Goal: Transaction & Acquisition: Purchase product/service

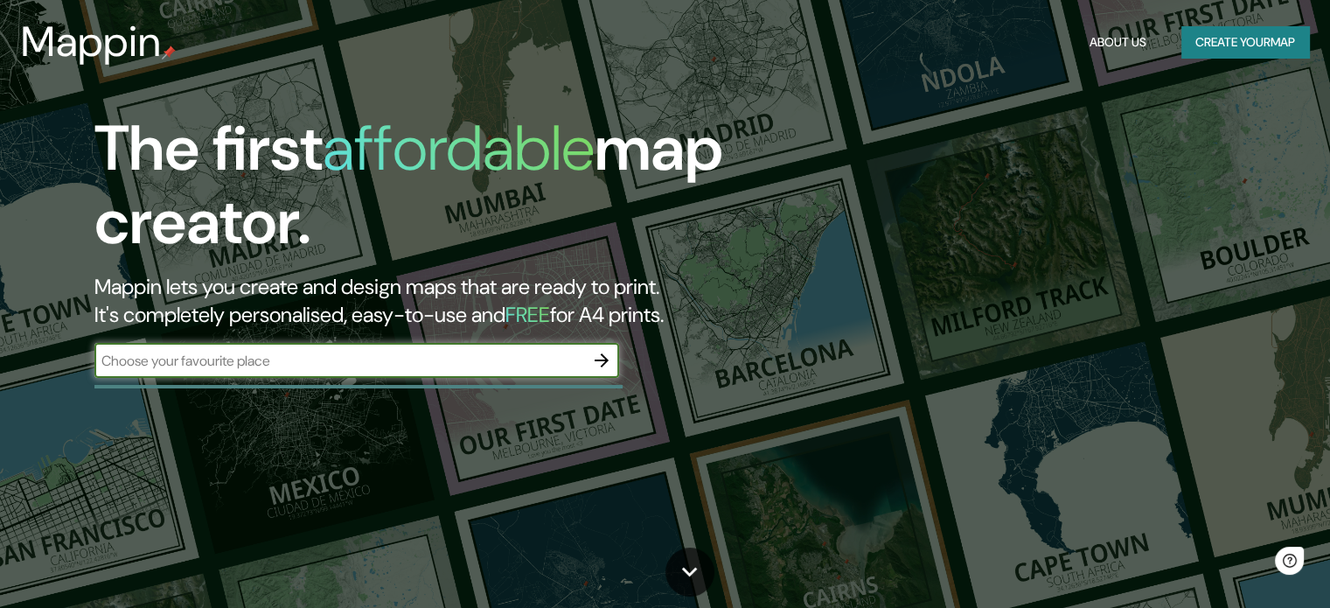
click at [339, 359] on input "text" at bounding box center [339, 361] width 490 height 20
type input "VALENCIA"
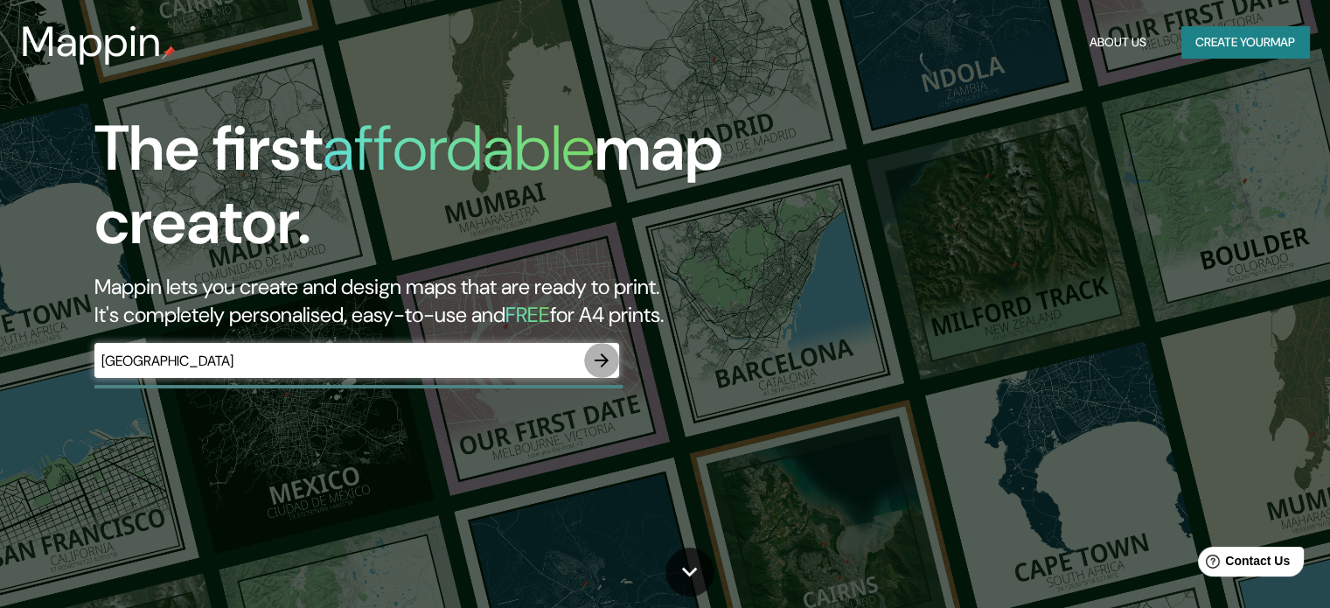
click at [612, 354] on button "button" at bounding box center [601, 360] width 35 height 35
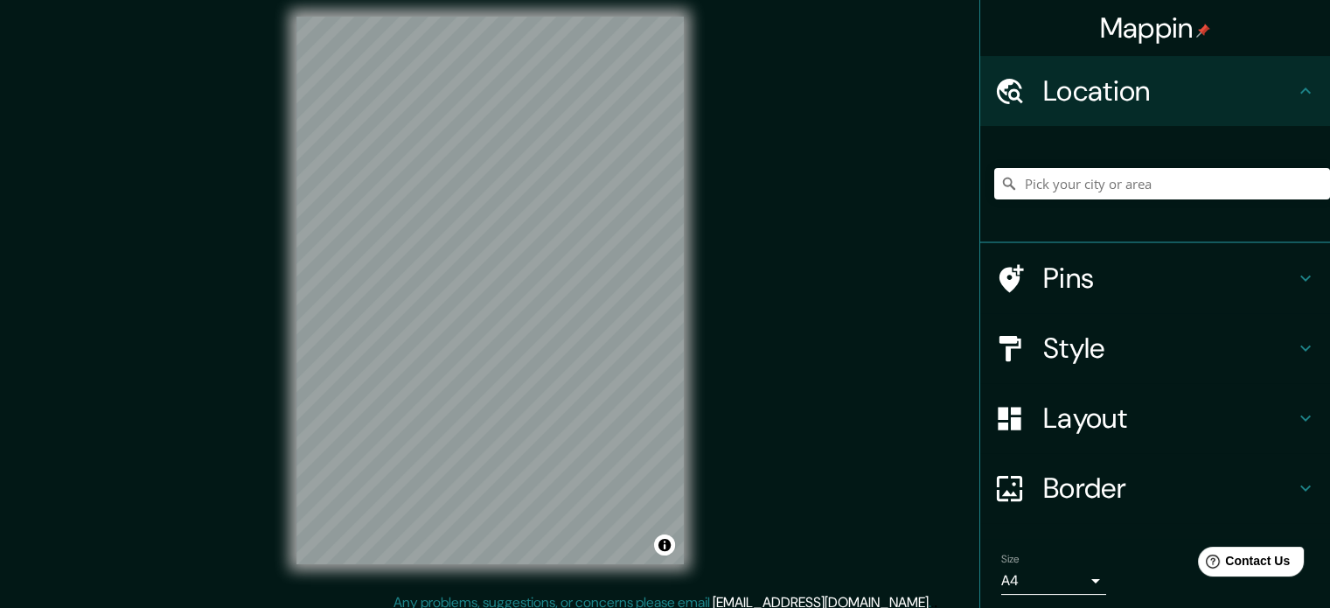
scroll to position [23, 0]
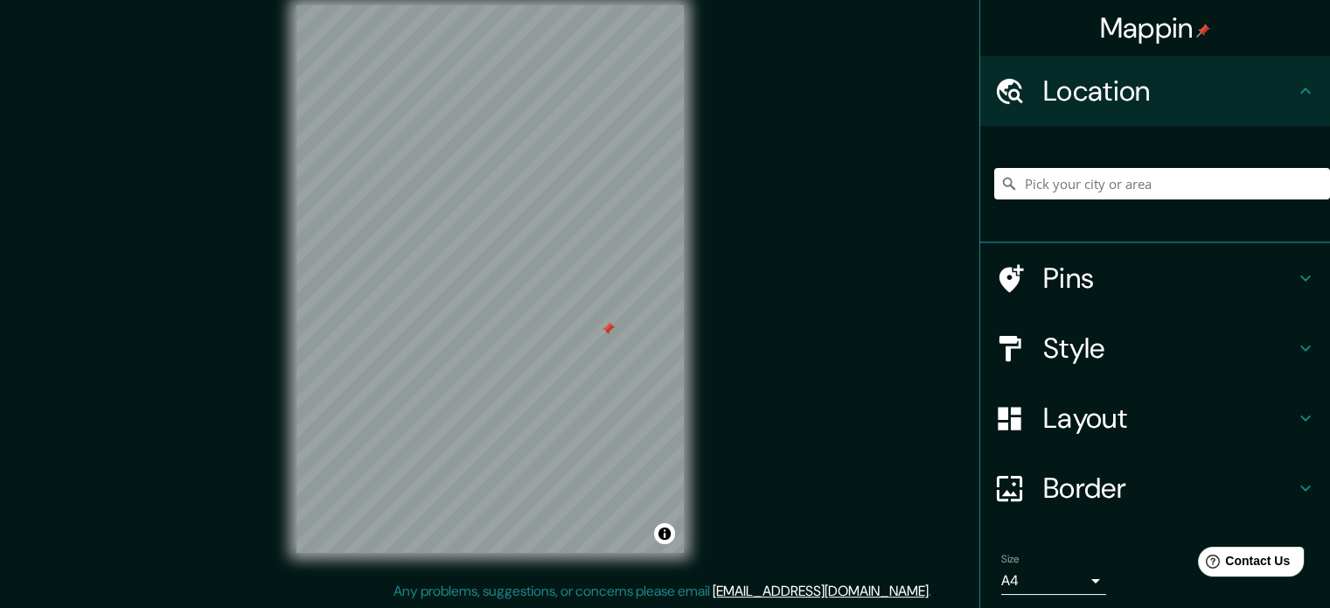
click at [605, 330] on div at bounding box center [608, 329] width 14 height 14
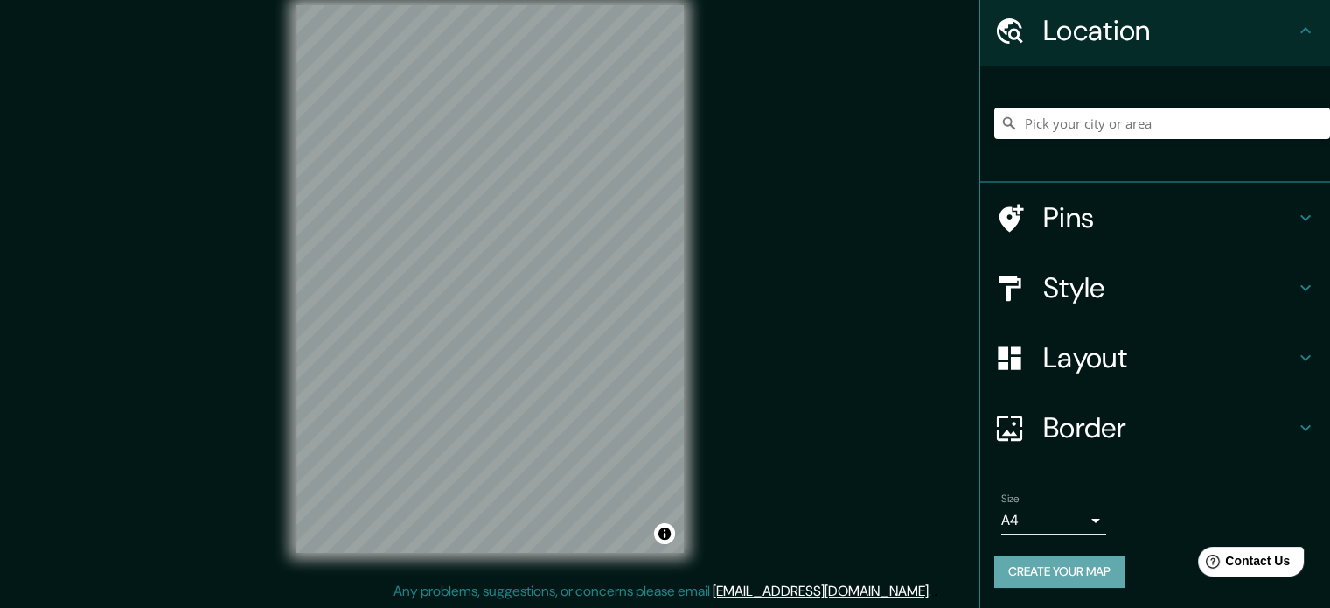
click at [1071, 560] on button "Create your map" at bounding box center [1059, 571] width 130 height 32
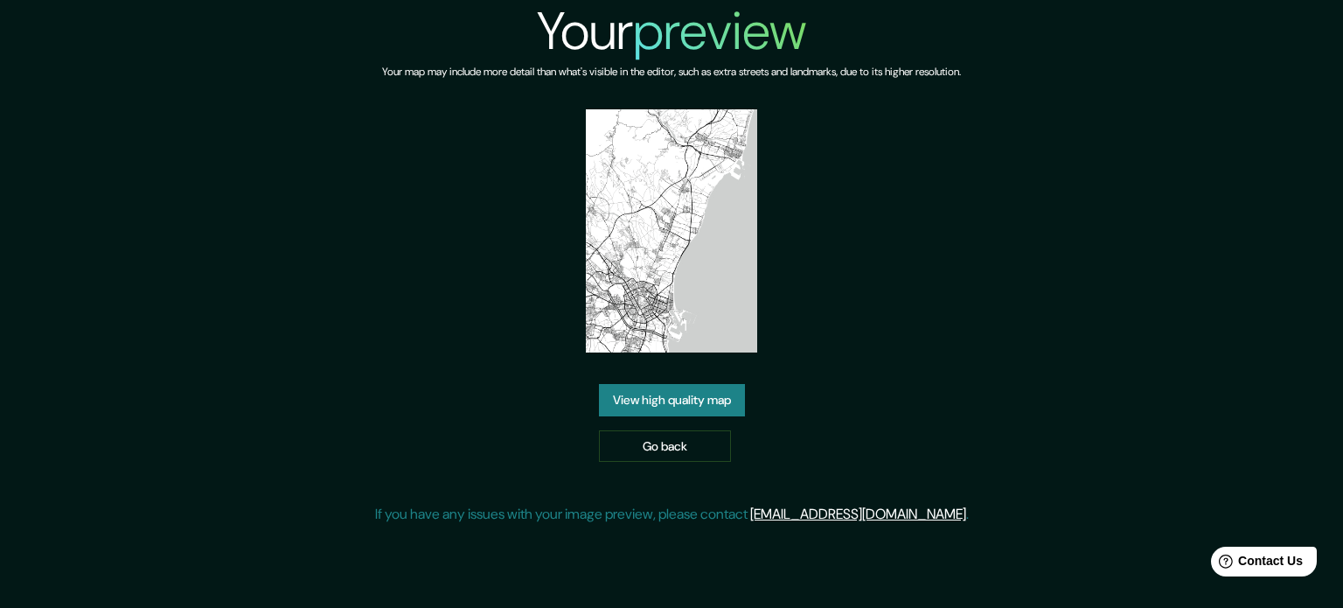
click at [678, 402] on link "View high quality map" at bounding box center [672, 400] width 146 height 32
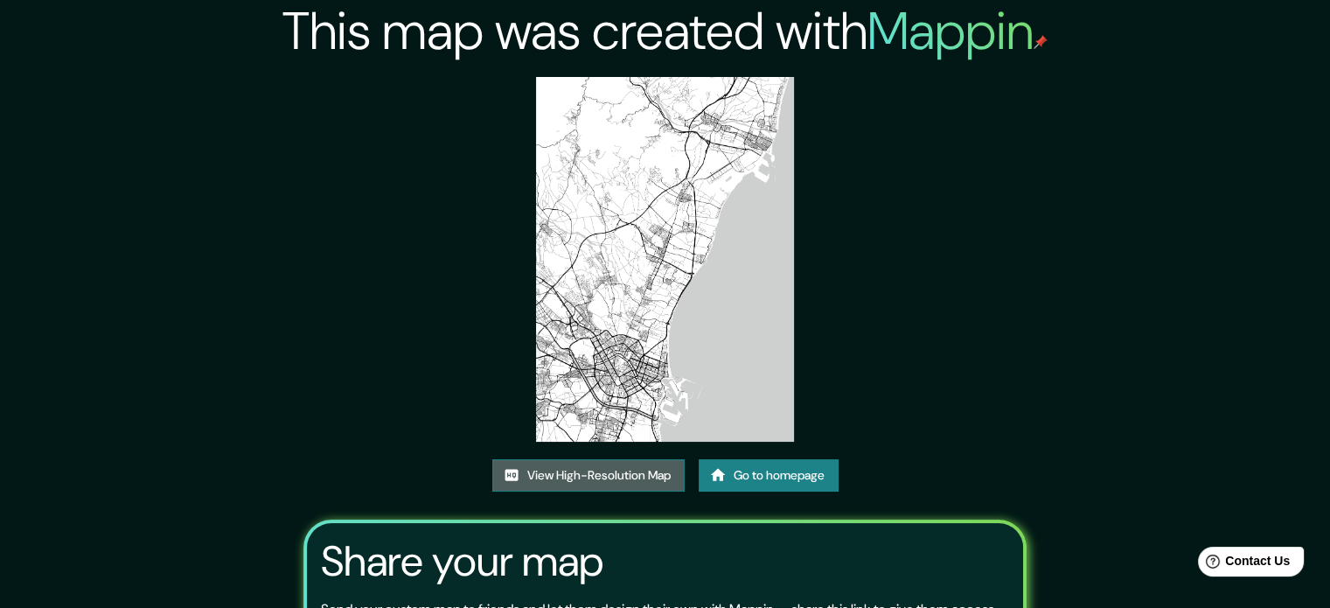
click at [659, 476] on link "View High-Resolution Map" at bounding box center [588, 475] width 192 height 32
